Goal: Task Accomplishment & Management: Use online tool/utility

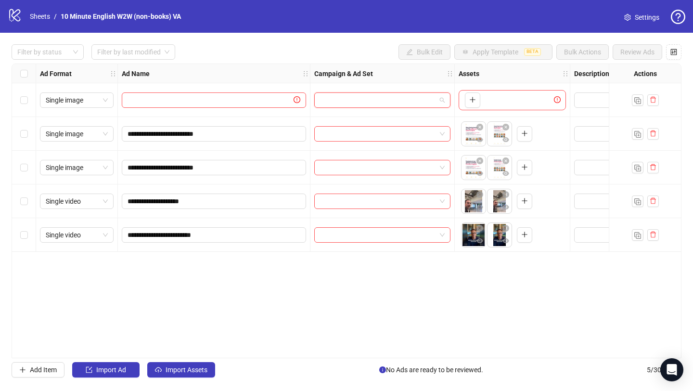
click at [385, 98] on input "search" at bounding box center [378, 100] width 116 height 14
click at [386, 140] on div "No data" at bounding box center [382, 144] width 113 height 11
click at [378, 96] on input "search" at bounding box center [378, 100] width 116 height 14
click at [390, 134] on ellipse at bounding box center [382, 132] width 26 height 6
click at [474, 104] on span "button" at bounding box center [472, 100] width 7 height 8
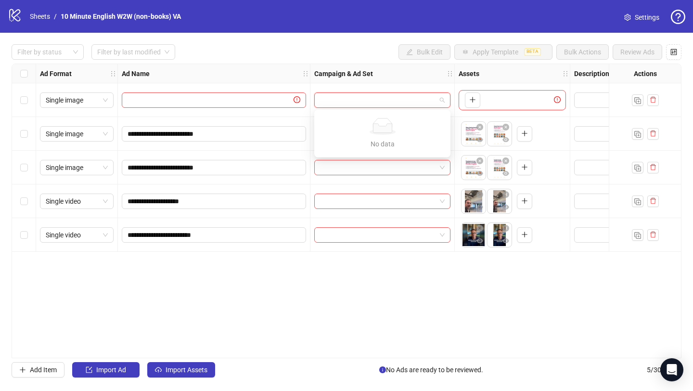
click at [377, 99] on input "search" at bounding box center [378, 100] width 116 height 14
click at [391, 127] on icon at bounding box center [382, 128] width 19 height 9
click at [524, 102] on div "To pick up a draggable item, press the space bar. While dragging, use the arrow…" at bounding box center [512, 100] width 107 height 20
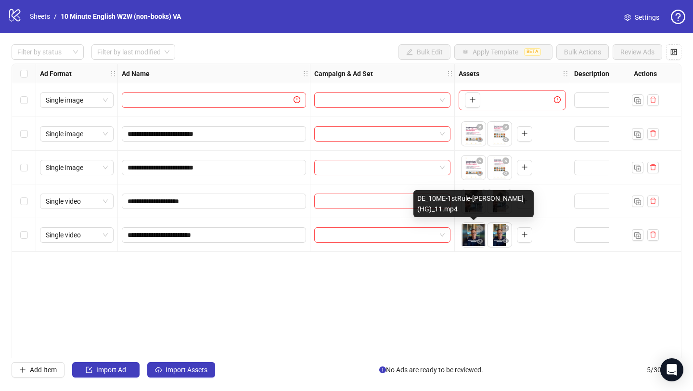
click at [465, 239] on body "**********" at bounding box center [346, 195] width 693 height 391
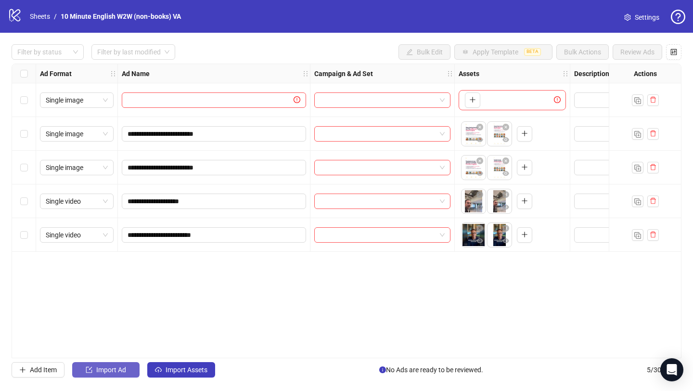
click at [101, 372] on span "Import Ad" at bounding box center [111, 370] width 30 height 8
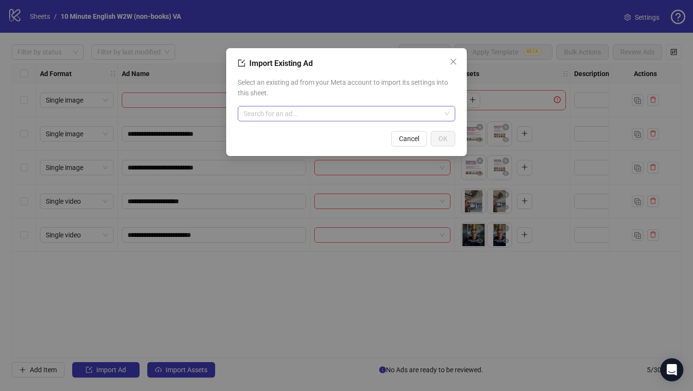
click at [301, 113] on input "search" at bounding box center [342, 113] width 197 height 14
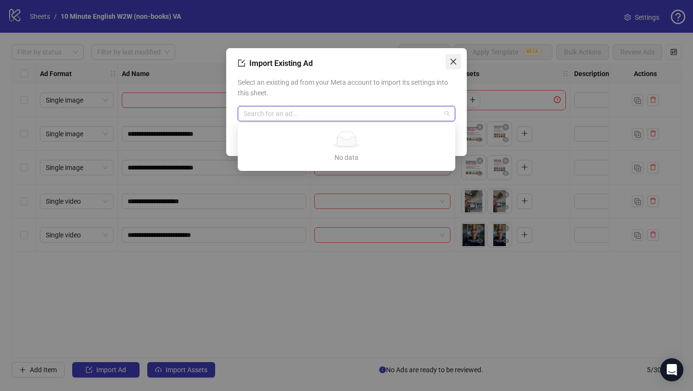
click at [453, 65] on icon "close" at bounding box center [454, 62] width 8 height 8
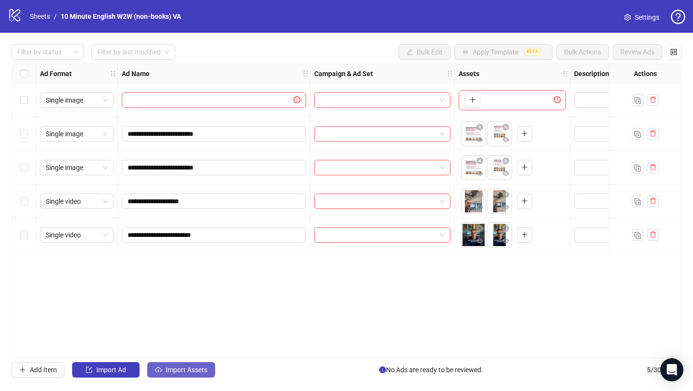
click at [172, 371] on span "Import Assets" at bounding box center [187, 370] width 42 height 8
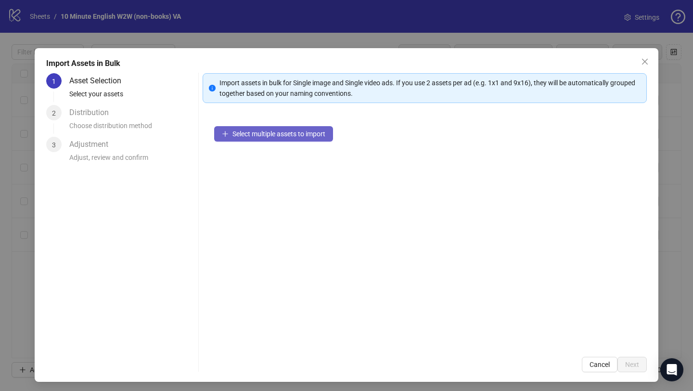
click at [284, 139] on button "Select multiple assets to import" at bounding box center [273, 133] width 119 height 15
click at [642, 61] on icon "close" at bounding box center [645, 62] width 6 height 6
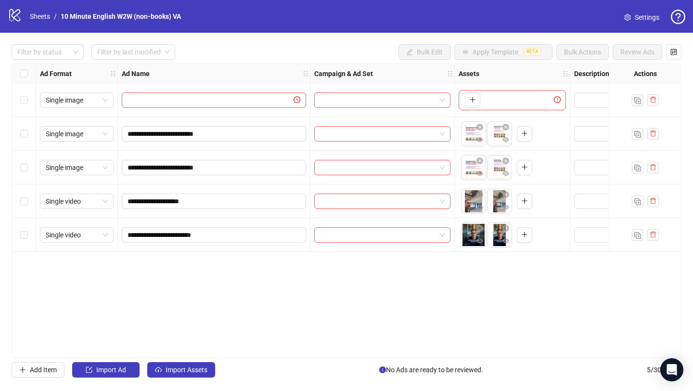
click at [19, 104] on div "Select row 1" at bounding box center [24, 100] width 24 height 34
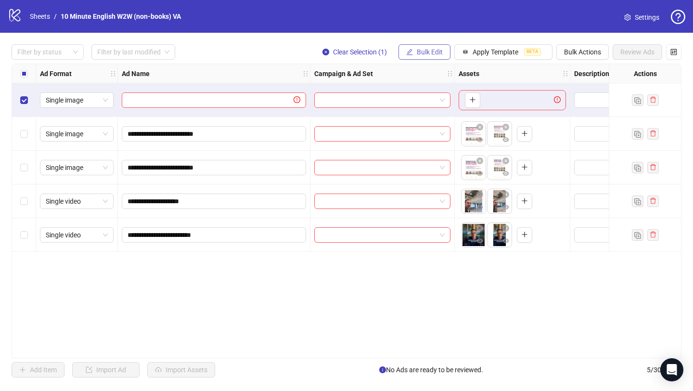
click at [429, 47] on button "Bulk Edit" at bounding box center [425, 51] width 52 height 15
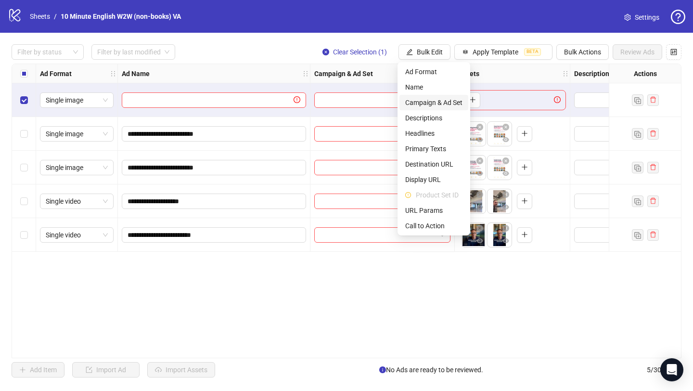
click at [431, 107] on span "Campaign & Ad Set" at bounding box center [433, 102] width 57 height 11
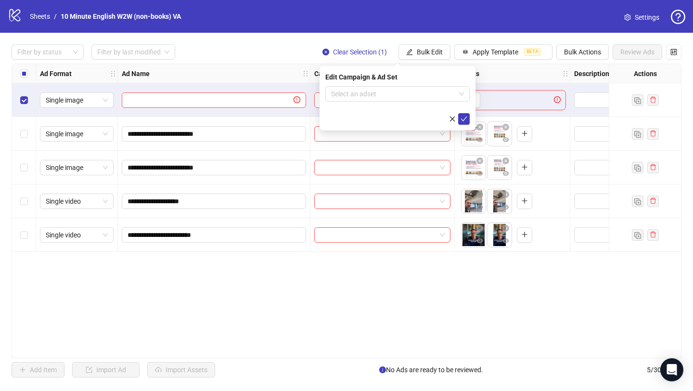
click at [409, 76] on div "Edit Campaign & Ad Set" at bounding box center [397, 77] width 144 height 11
click at [393, 97] on input "search" at bounding box center [393, 94] width 124 height 14
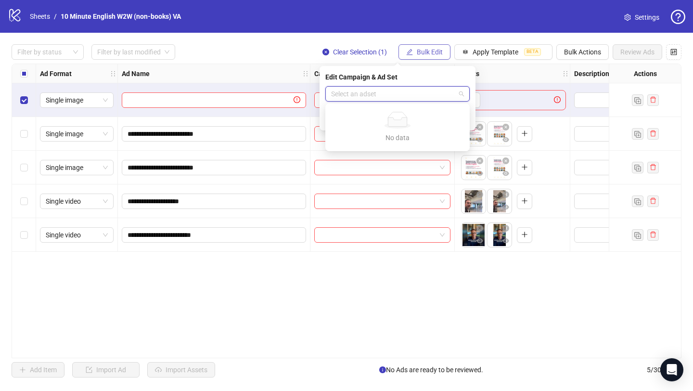
click at [426, 52] on span "Bulk Edit" at bounding box center [430, 52] width 26 height 8
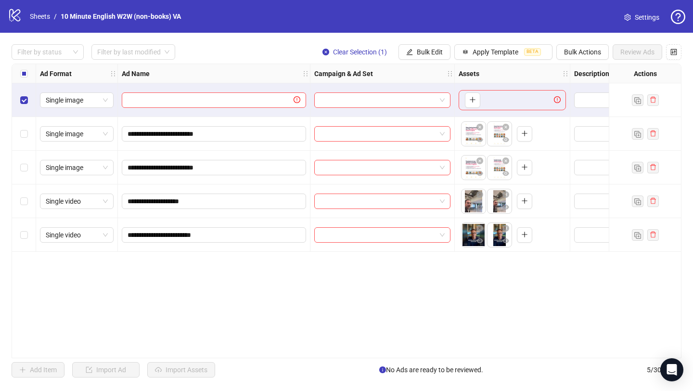
click at [420, 261] on div "**********" at bounding box center [347, 211] width 670 height 295
click at [183, 104] on input "text" at bounding box center [210, 100] width 164 height 11
click at [297, 102] on icon "exclamation-circle" at bounding box center [297, 99] width 7 height 7
click at [346, 104] on input "search" at bounding box center [378, 100] width 116 height 14
click at [78, 317] on div "**********" at bounding box center [347, 211] width 670 height 295
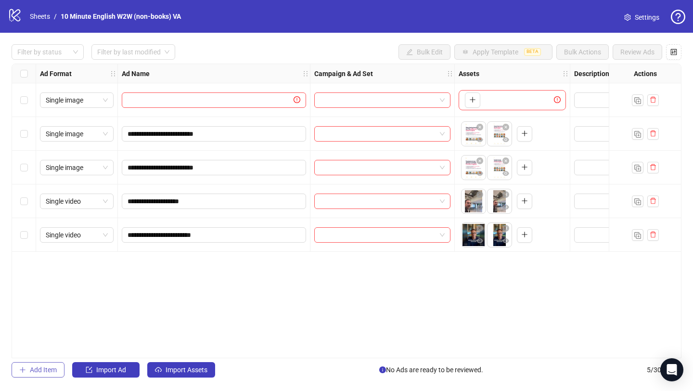
click at [35, 366] on span "Add Item" at bounding box center [43, 370] width 27 height 8
click at [40, 373] on span "Add Item" at bounding box center [43, 370] width 27 height 8
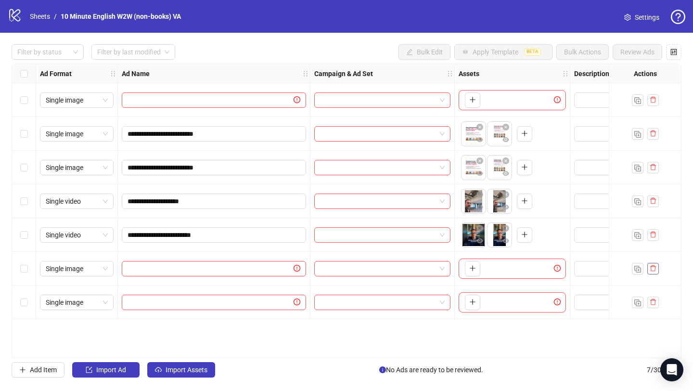
click at [651, 268] on icon "delete" at bounding box center [653, 268] width 7 height 7
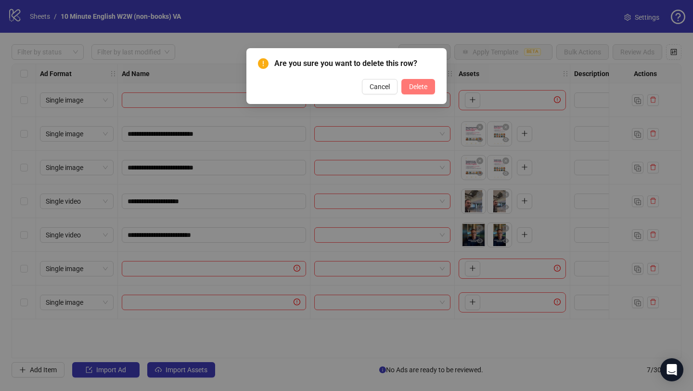
click at [409, 88] on span "Delete" at bounding box center [418, 87] width 18 height 8
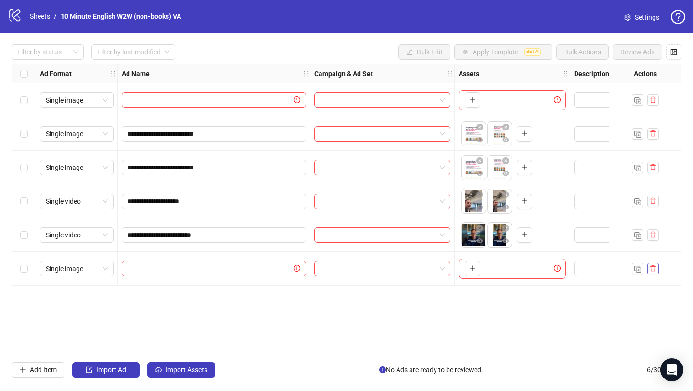
click at [650, 270] on icon "delete" at bounding box center [653, 268] width 7 height 7
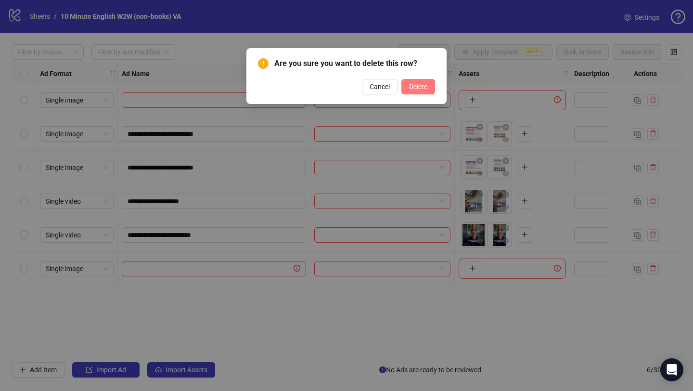
click at [426, 92] on button "Delete" at bounding box center [418, 86] width 34 height 15
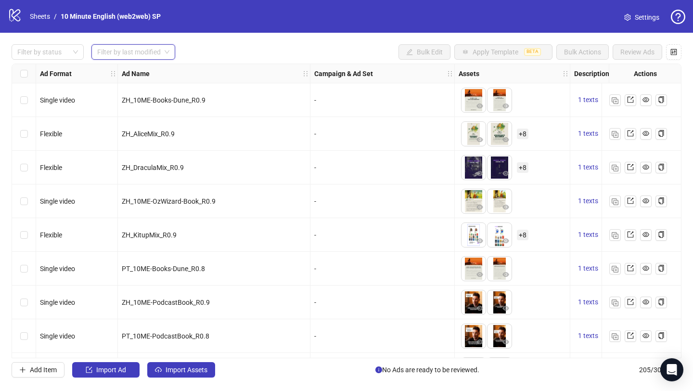
click at [130, 55] on input "search" at bounding box center [129, 52] width 64 height 14
click at [45, 55] on div at bounding box center [42, 51] width 58 height 13
click at [47, 55] on div at bounding box center [42, 51] width 58 height 13
click at [672, 49] on icon "control" at bounding box center [674, 52] width 7 height 7
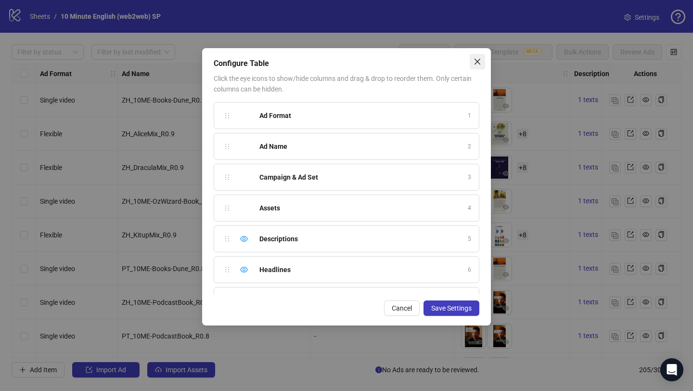
click at [478, 66] on button "Close" at bounding box center [477, 61] width 15 height 15
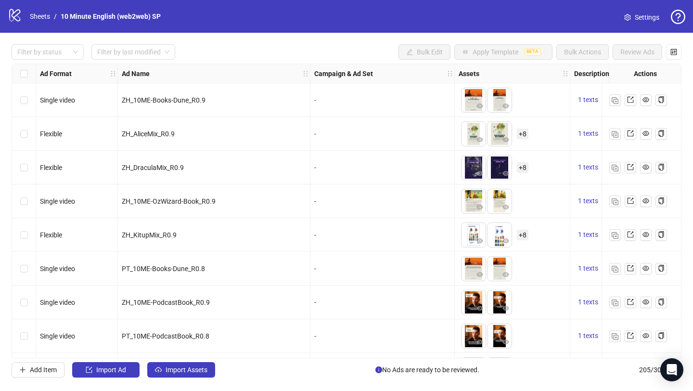
scroll to position [80, 0]
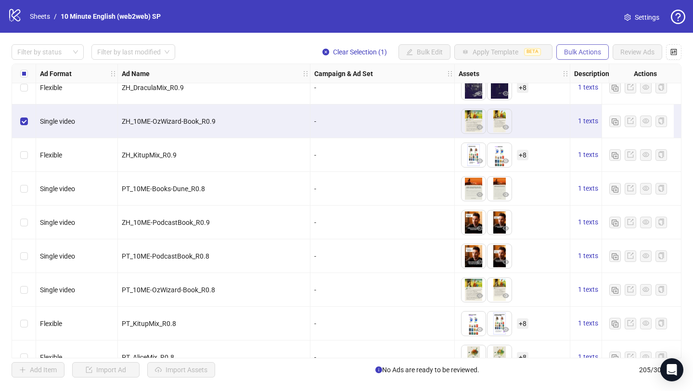
click at [599, 50] on span "Bulk Actions" at bounding box center [582, 52] width 37 height 8
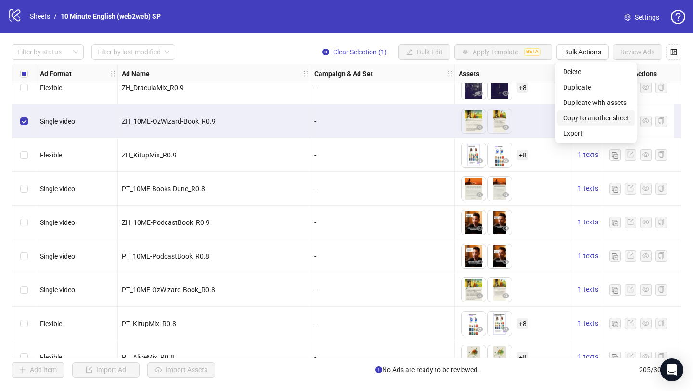
click at [575, 115] on span "Copy to another sheet" at bounding box center [596, 118] width 66 height 11
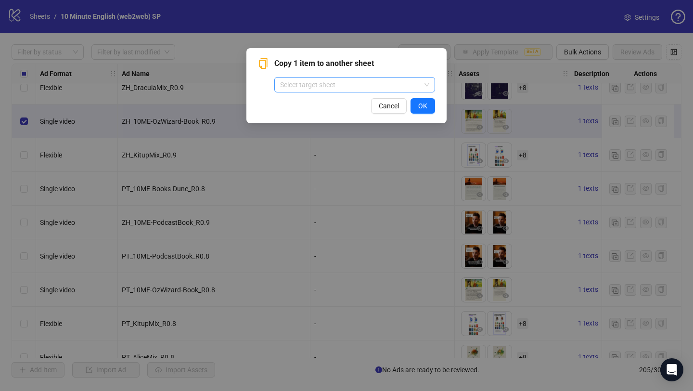
click at [409, 84] on input "search" at bounding box center [350, 85] width 141 height 14
click at [384, 82] on input "search" at bounding box center [350, 85] width 141 height 14
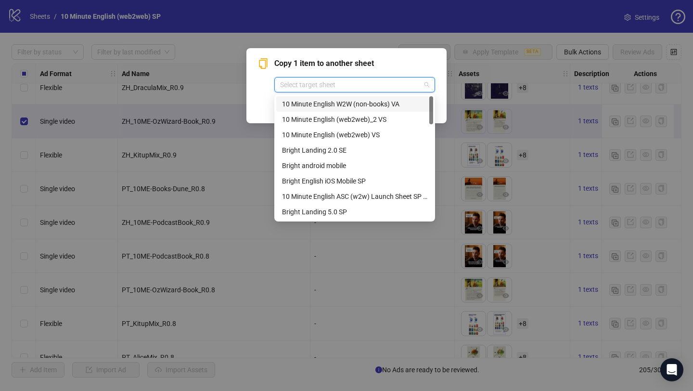
click at [375, 105] on div "10 Minute English W2W (non-books) VA" at bounding box center [354, 104] width 145 height 11
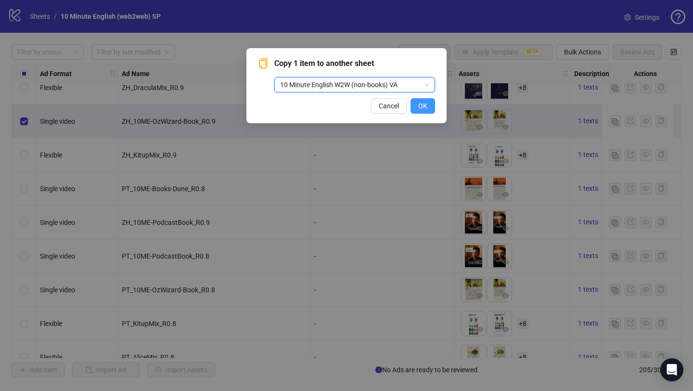
click at [419, 105] on span "OK" at bounding box center [422, 106] width 9 height 8
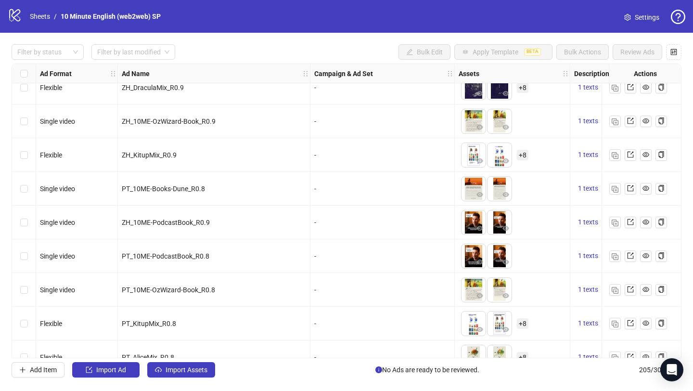
click at [246, 26] on div "logo/logo-mobile Sheets / 10 Minute English (web2web) SP Settings" at bounding box center [346, 16] width 693 height 33
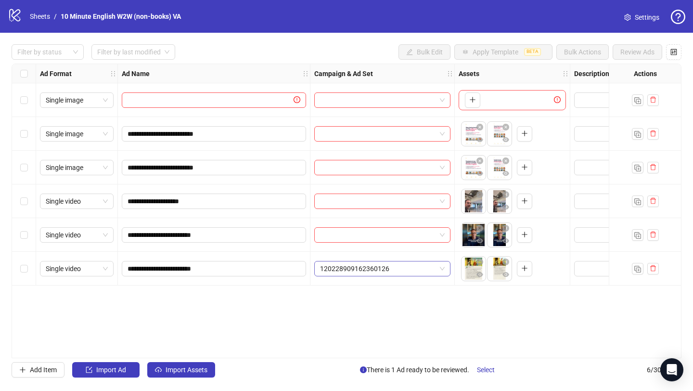
click at [405, 273] on span "120228909162360126" at bounding box center [382, 268] width 125 height 14
click at [401, 271] on span "120228909162360126" at bounding box center [382, 268] width 125 height 14
click at [270, 271] on input "**********" at bounding box center [213, 268] width 171 height 11
click at [635, 19] on span "Settings" at bounding box center [647, 17] width 25 height 11
click at [423, 95] on input "search" at bounding box center [378, 100] width 116 height 14
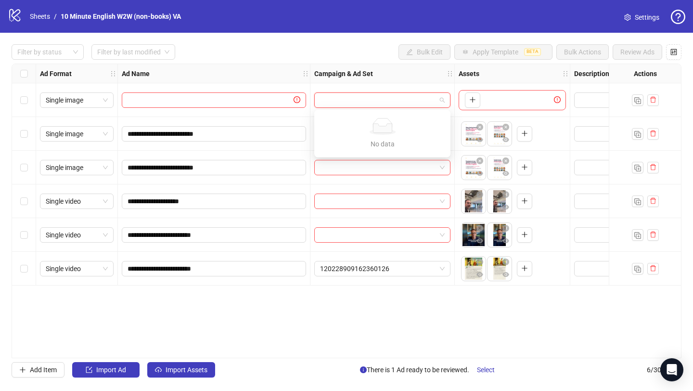
click at [424, 97] on input "search" at bounding box center [378, 100] width 116 height 14
click at [375, 84] on div at bounding box center [383, 100] width 144 height 34
click at [356, 270] on span "120228909162360126" at bounding box center [382, 268] width 125 height 14
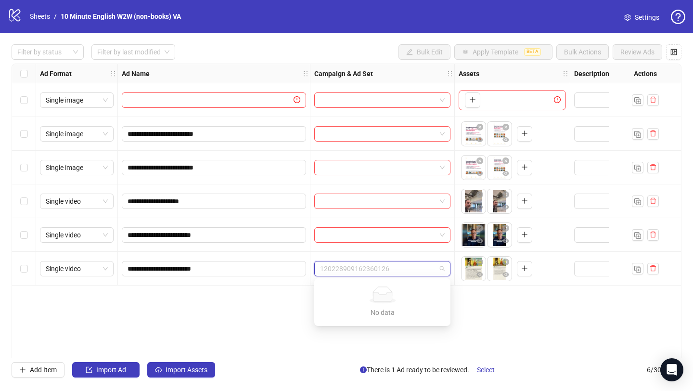
click at [378, 297] on icon at bounding box center [382, 296] width 19 height 9
click at [300, 294] on div "**********" at bounding box center [347, 211] width 670 height 295
click at [293, 272] on input "**********" at bounding box center [213, 268] width 171 height 11
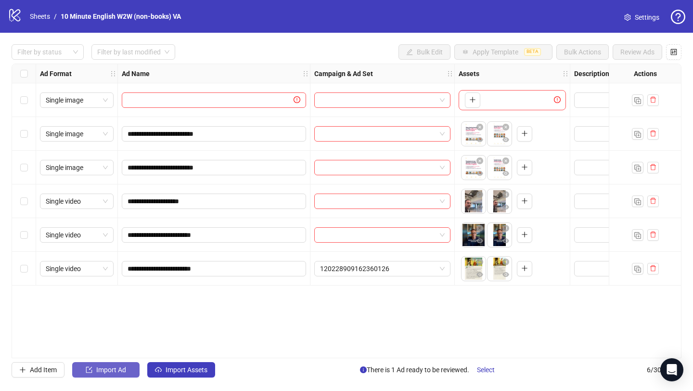
click at [128, 366] on button "Import Ad" at bounding box center [105, 369] width 67 height 15
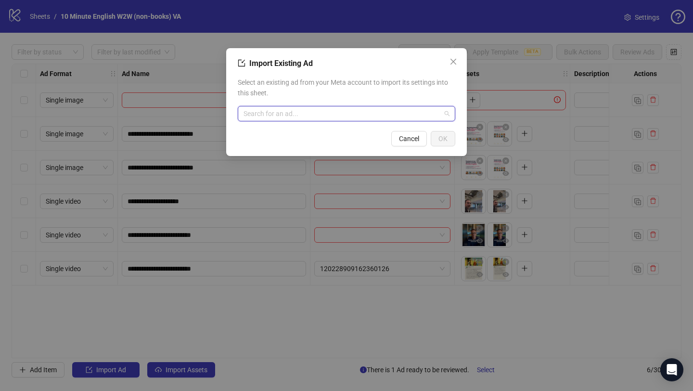
click at [334, 113] on input "search" at bounding box center [342, 113] width 197 height 14
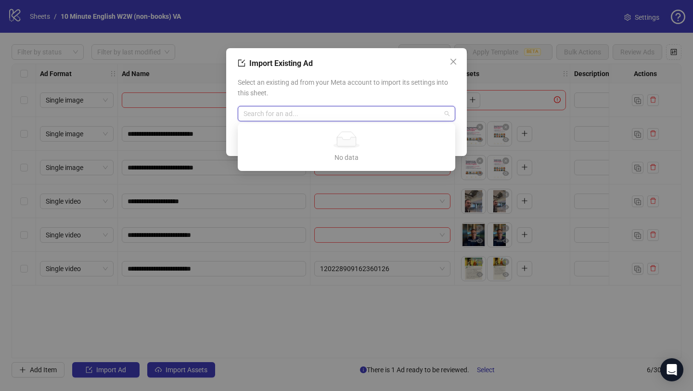
click at [414, 100] on div "Select an existing ad from your Meta account to import its settings into this s…" at bounding box center [347, 99] width 218 height 52
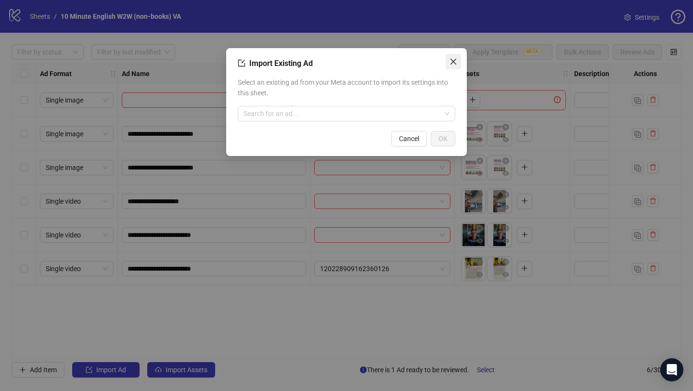
click at [452, 62] on icon "close" at bounding box center [454, 62] width 8 height 8
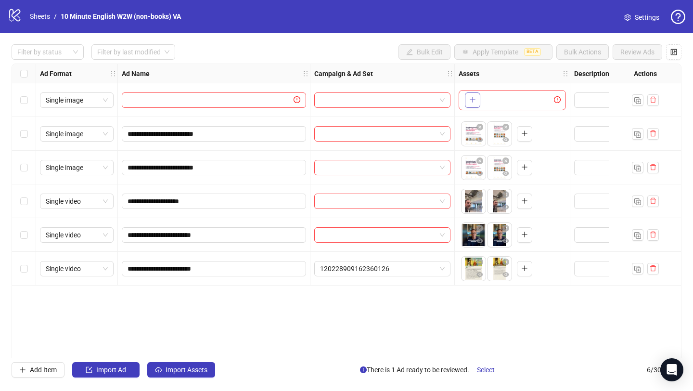
click at [475, 102] on icon "plus" at bounding box center [472, 99] width 7 height 7
click at [422, 269] on span "120228909162360126" at bounding box center [382, 268] width 125 height 14
click at [510, 324] on div "**********" at bounding box center [347, 211] width 670 height 295
click at [389, 92] on div at bounding box center [382, 99] width 136 height 15
click at [476, 101] on icon "plus" at bounding box center [472, 99] width 7 height 7
